Goal: Obtain resource: Download file/media

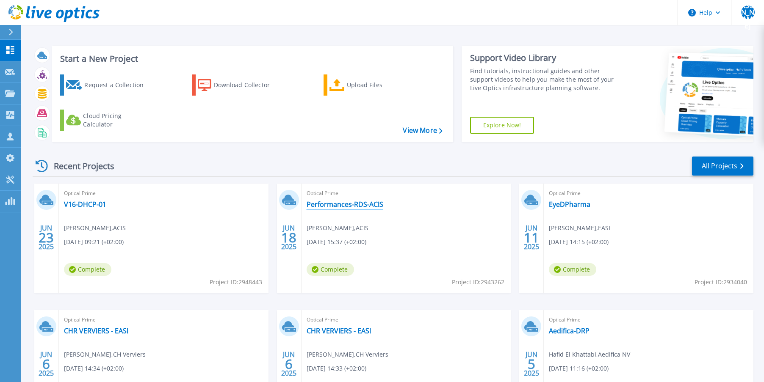
click at [352, 203] on link "Performances-RDS-ACIS" at bounding box center [344, 204] width 77 height 8
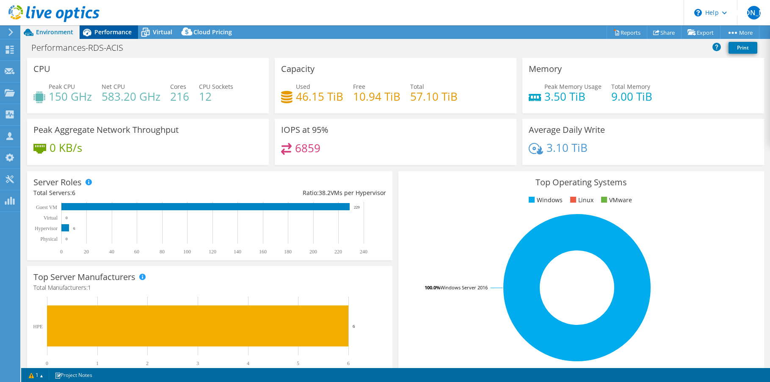
click at [102, 36] on div "Performance" at bounding box center [109, 32] width 58 height 14
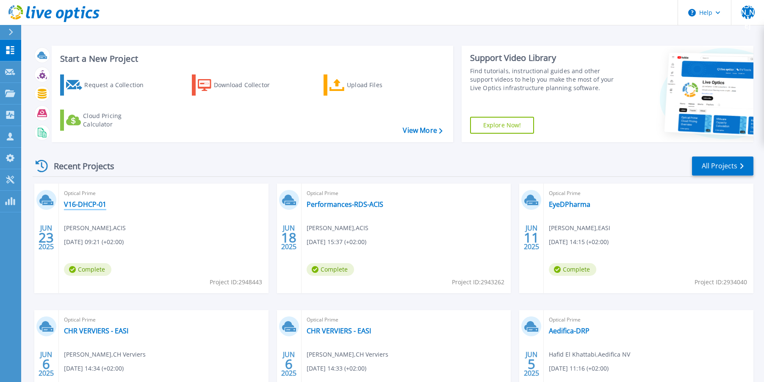
click at [95, 204] on link "V16-DHCP-01" at bounding box center [85, 204] width 42 height 8
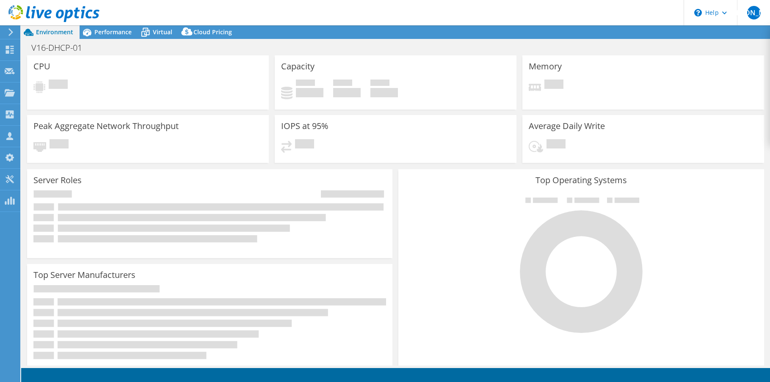
select select "USD"
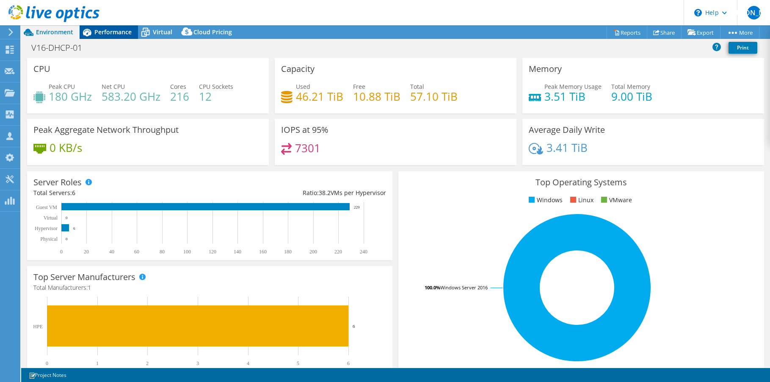
click at [110, 31] on span "Performance" at bounding box center [112, 32] width 37 height 8
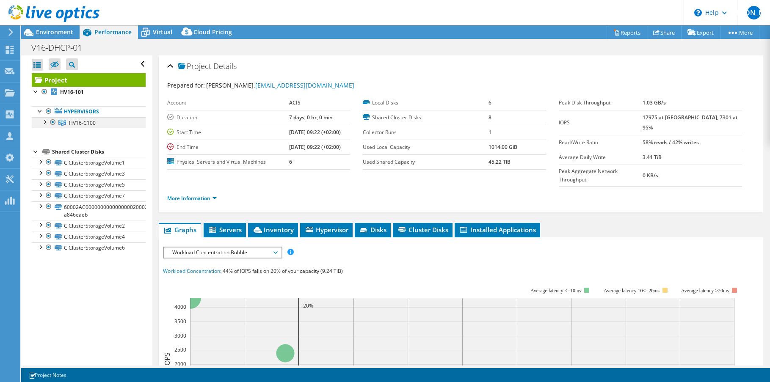
click at [44, 124] on div at bounding box center [44, 121] width 8 height 8
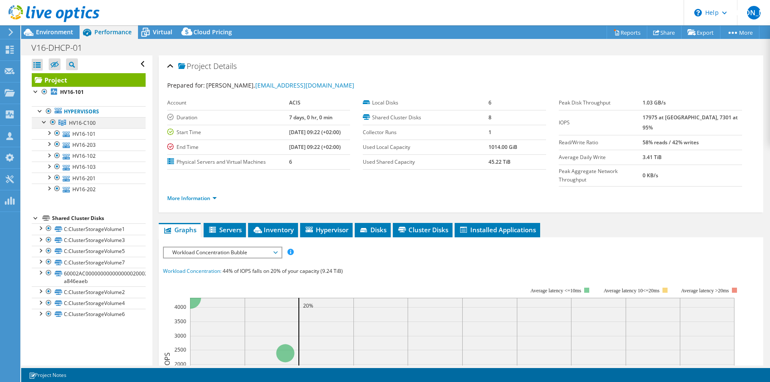
click at [44, 124] on div at bounding box center [44, 121] width 8 height 8
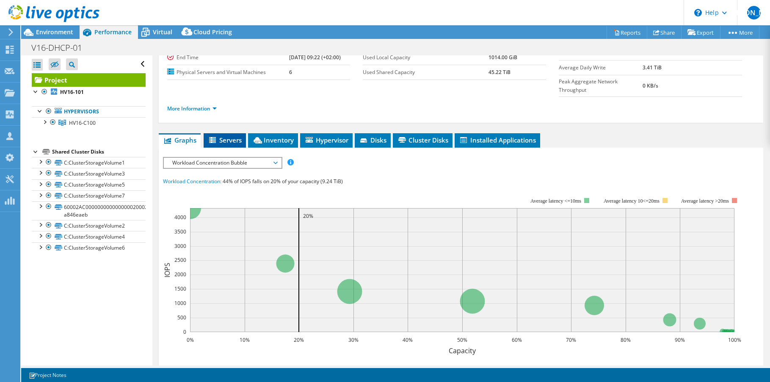
scroll to position [66, 0]
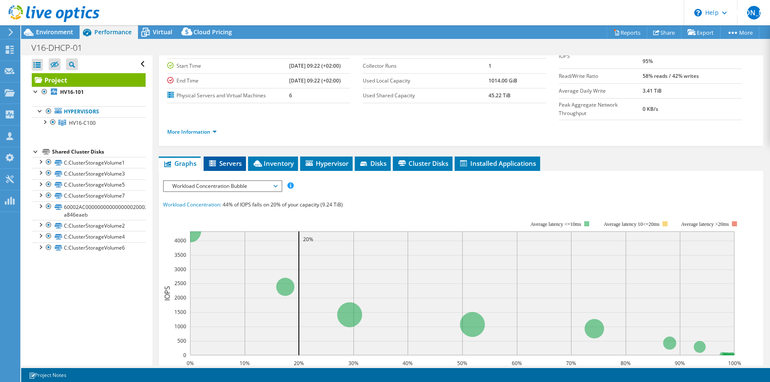
click at [217, 157] on li "Servers" at bounding box center [225, 164] width 42 height 14
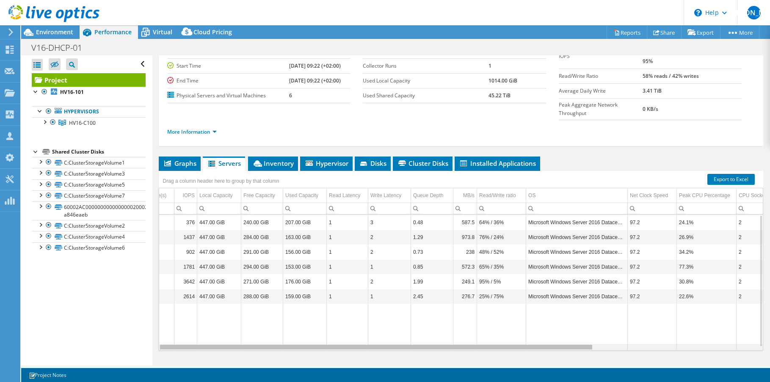
scroll to position [0, 0]
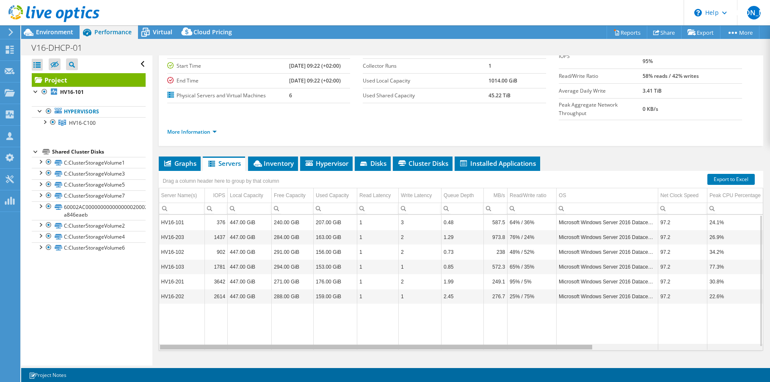
drag, startPoint x: 344, startPoint y: 331, endPoint x: 342, endPoint y: 321, distance: 10.5
click at [342, 321] on body "[PERSON_NAME] Partner Team Member [PERSON_NAME] [EMAIL_ADDRESS][DOMAIN_NAME] EA…" at bounding box center [385, 191] width 770 height 382
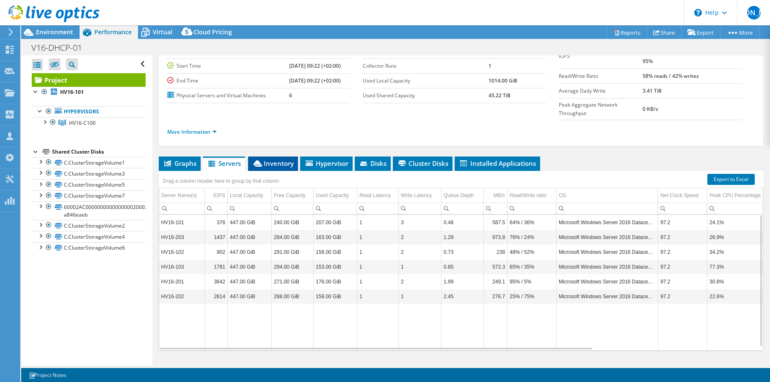
click at [272, 159] on span "Inventory" at bounding box center [272, 163] width 41 height 8
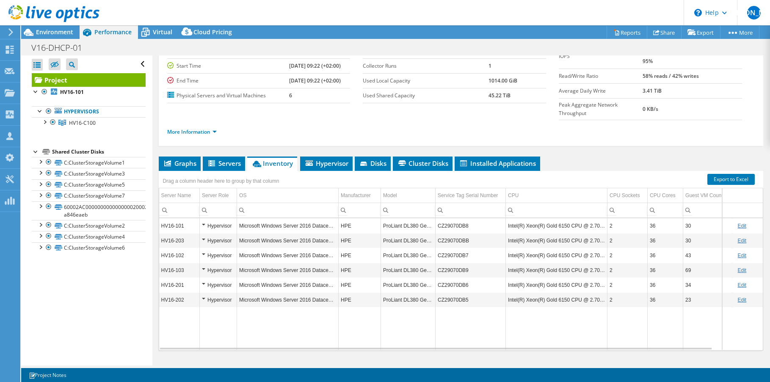
click at [204, 221] on div "Hypervisor" at bounding box center [218, 226] width 33 height 10
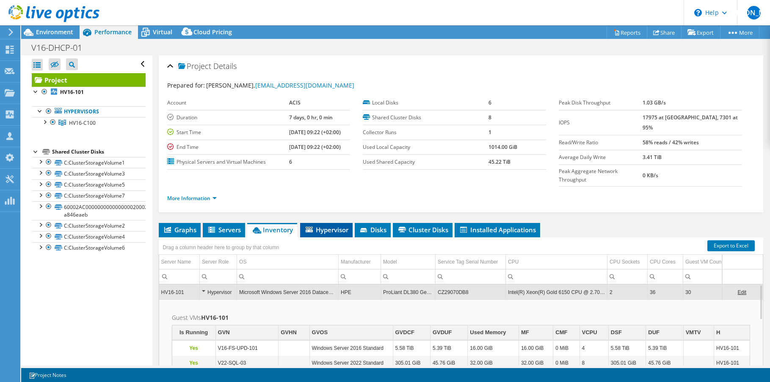
click at [329, 226] on span "Hypervisor" at bounding box center [326, 230] width 44 height 8
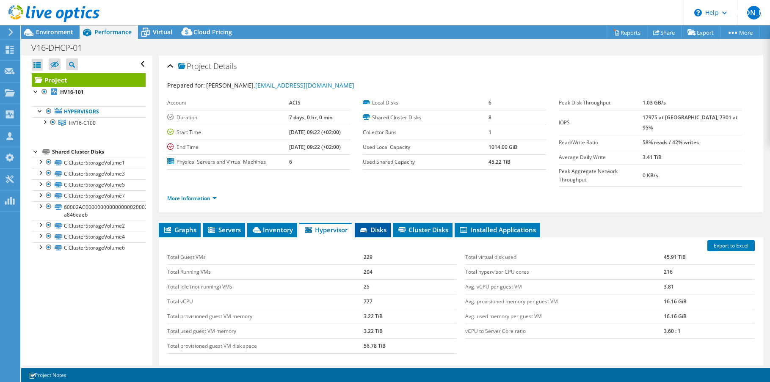
click at [372, 226] on span "Disks" at bounding box center [373, 230] width 28 height 8
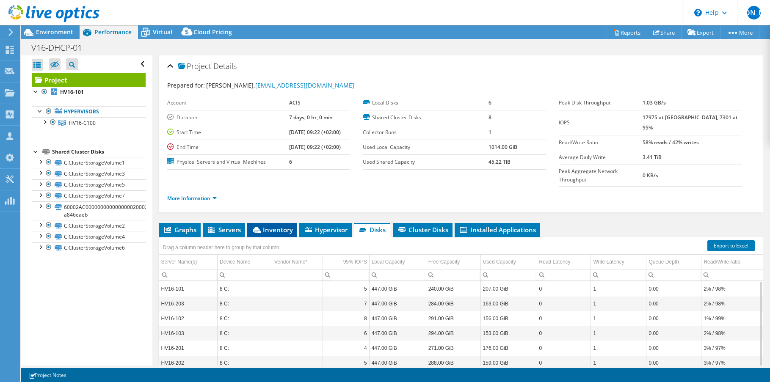
click at [274, 226] on span "Inventory" at bounding box center [271, 230] width 41 height 8
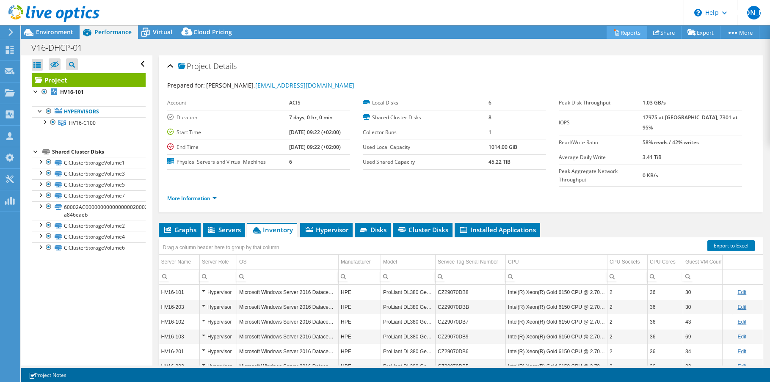
click at [629, 33] on link "Reports" at bounding box center [627, 32] width 41 height 13
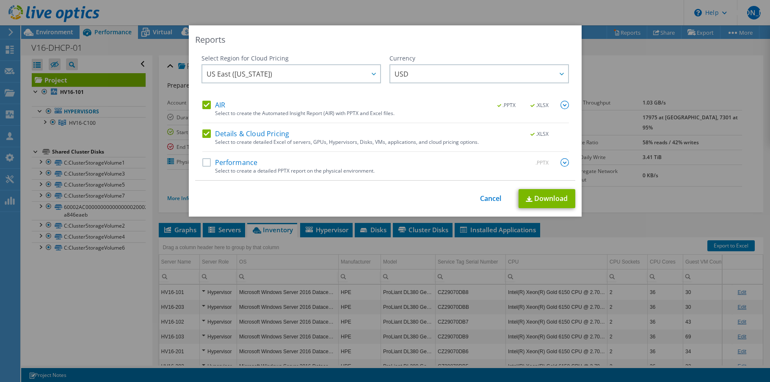
click at [204, 102] on label "AIR" at bounding box center [213, 105] width 23 height 8
click at [0, 0] on input "AIR" at bounding box center [0, 0] width 0 height 0
click at [559, 197] on link "Download" at bounding box center [547, 198] width 57 height 19
click at [481, 195] on link "Cancel" at bounding box center [491, 199] width 22 height 8
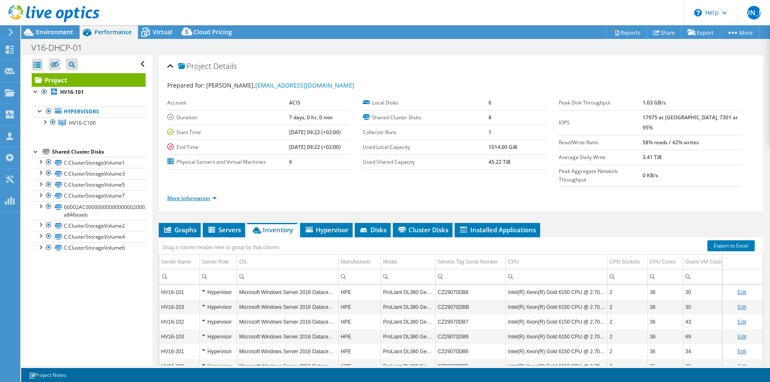
click at [202, 195] on link "More Information" at bounding box center [192, 198] width 50 height 7
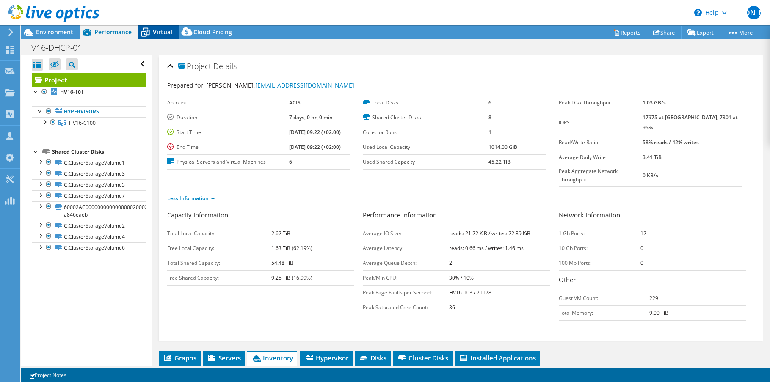
click at [144, 31] on icon at bounding box center [145, 32] width 15 height 15
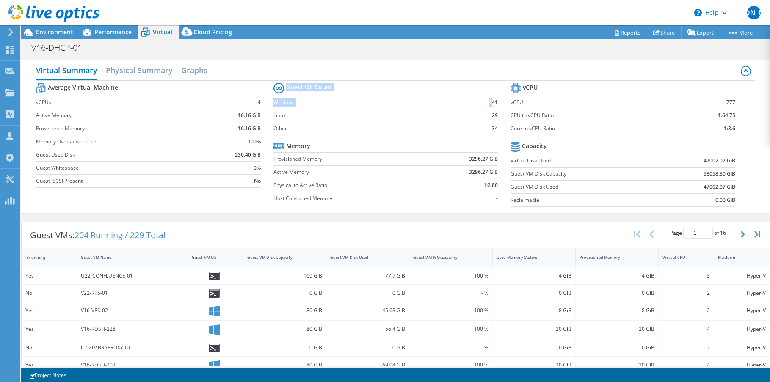
drag, startPoint x: 489, startPoint y: 105, endPoint x: 499, endPoint y: 104, distance: 9.8
click at [499, 104] on section "Guest OS Count Windows 141 Linux 29 Other 34 Memory Provisioned Memory 3296.27 …" at bounding box center [391, 145] width 237 height 129
drag, startPoint x: 704, startPoint y: 159, endPoint x: 714, endPoint y: 161, distance: 10.0
click at [714, 161] on b "47002.07 GiB" at bounding box center [720, 161] width 32 height 8
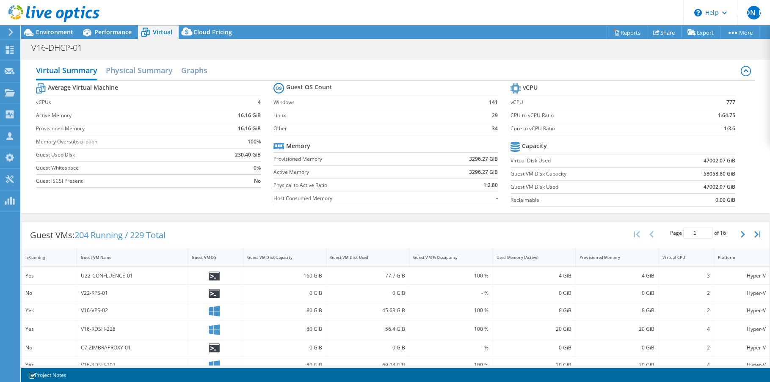
click at [448, 165] on td "3296.27 GiB" at bounding box center [463, 158] width 70 height 13
